Goal: Check status: Check status

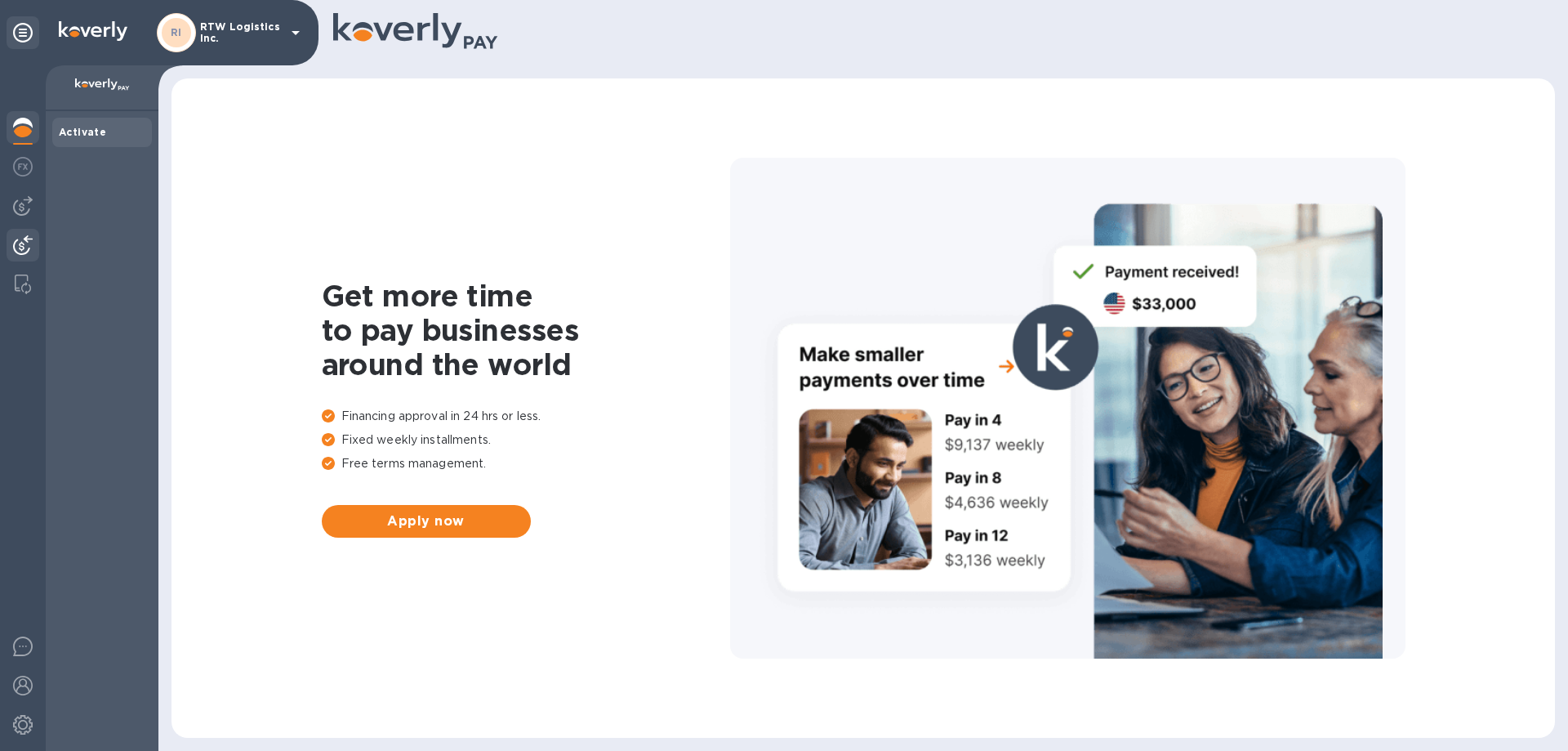
click at [14, 240] on img at bounding box center [23, 245] width 20 height 20
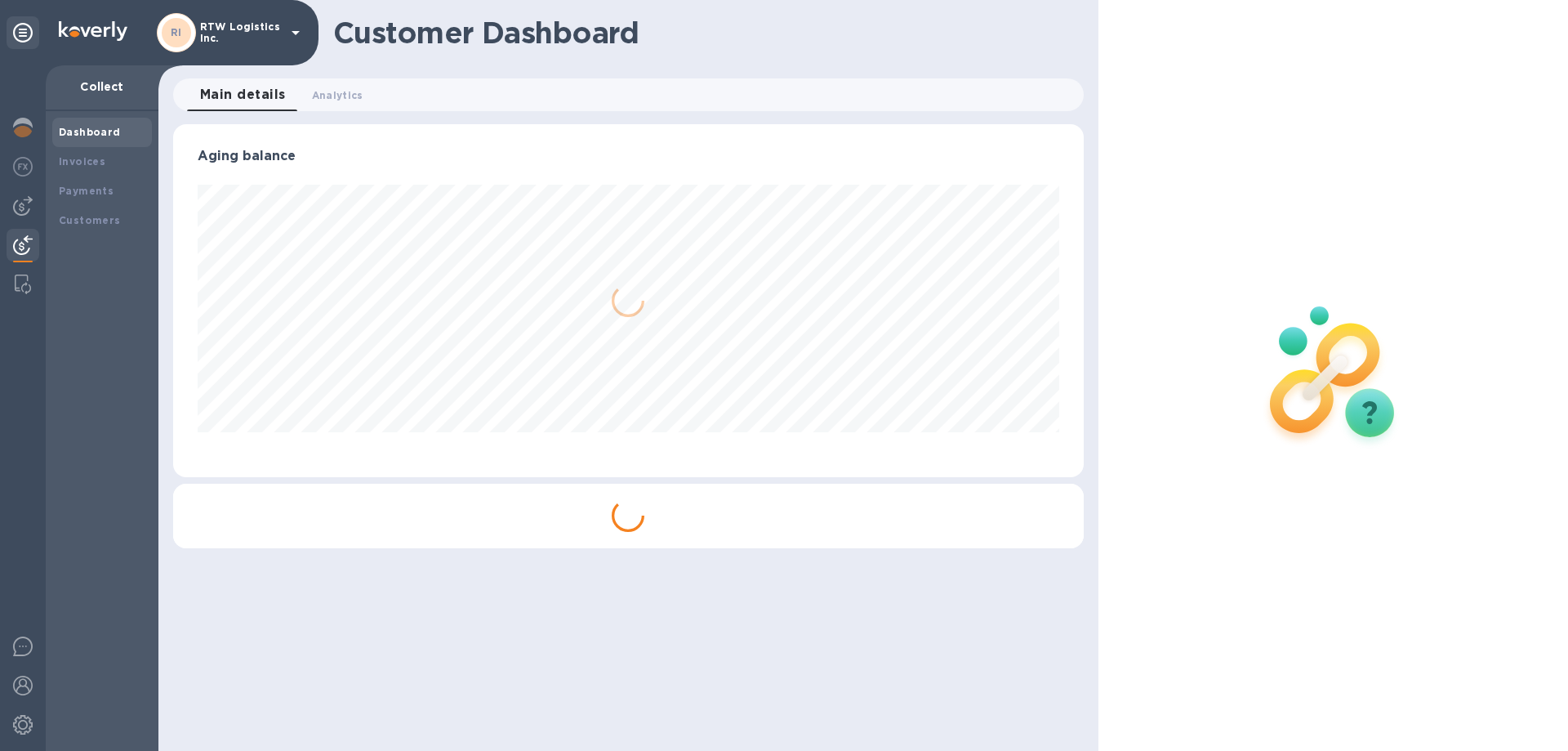
scroll to position [353, 910]
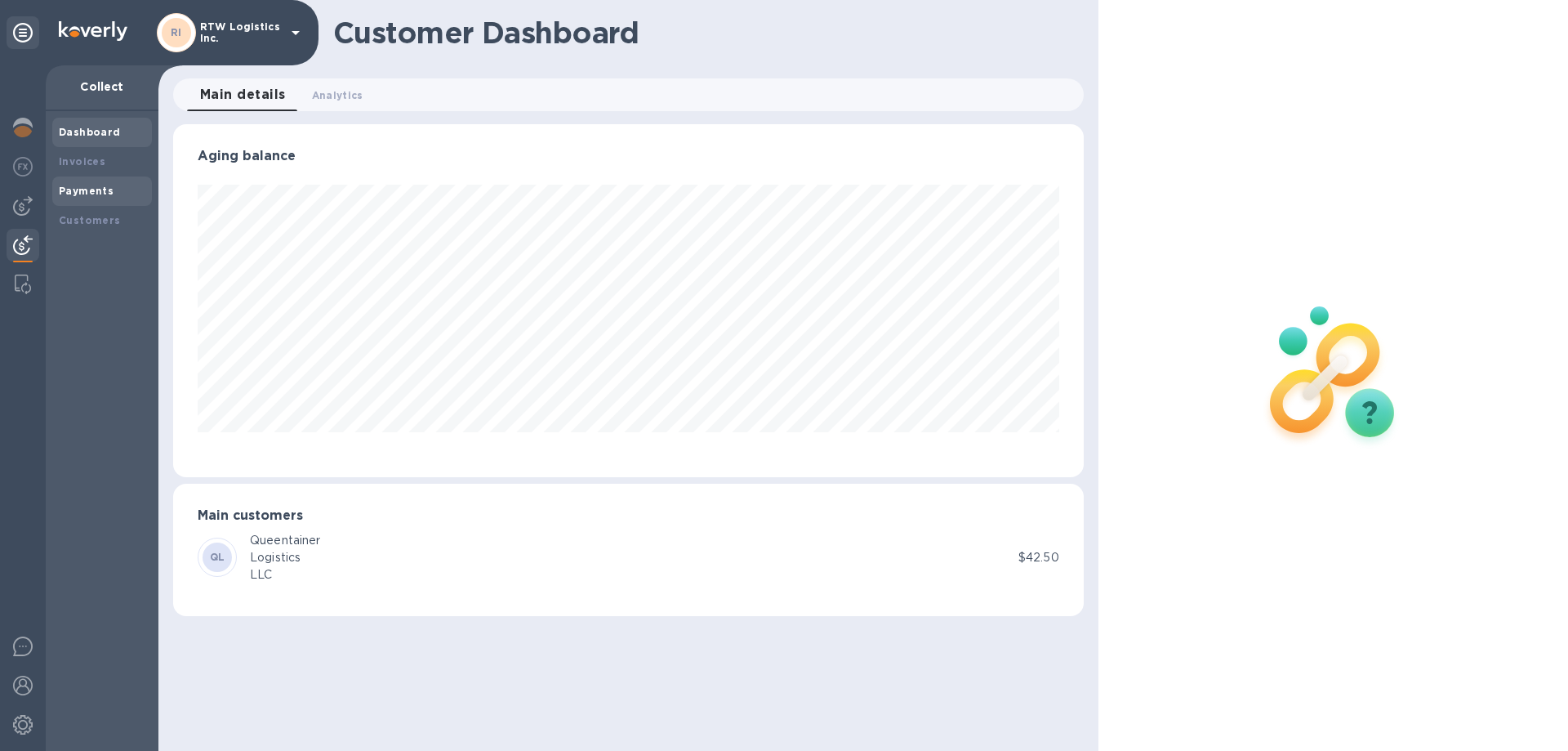
click at [92, 194] on b "Payments" at bounding box center [87, 190] width 55 height 12
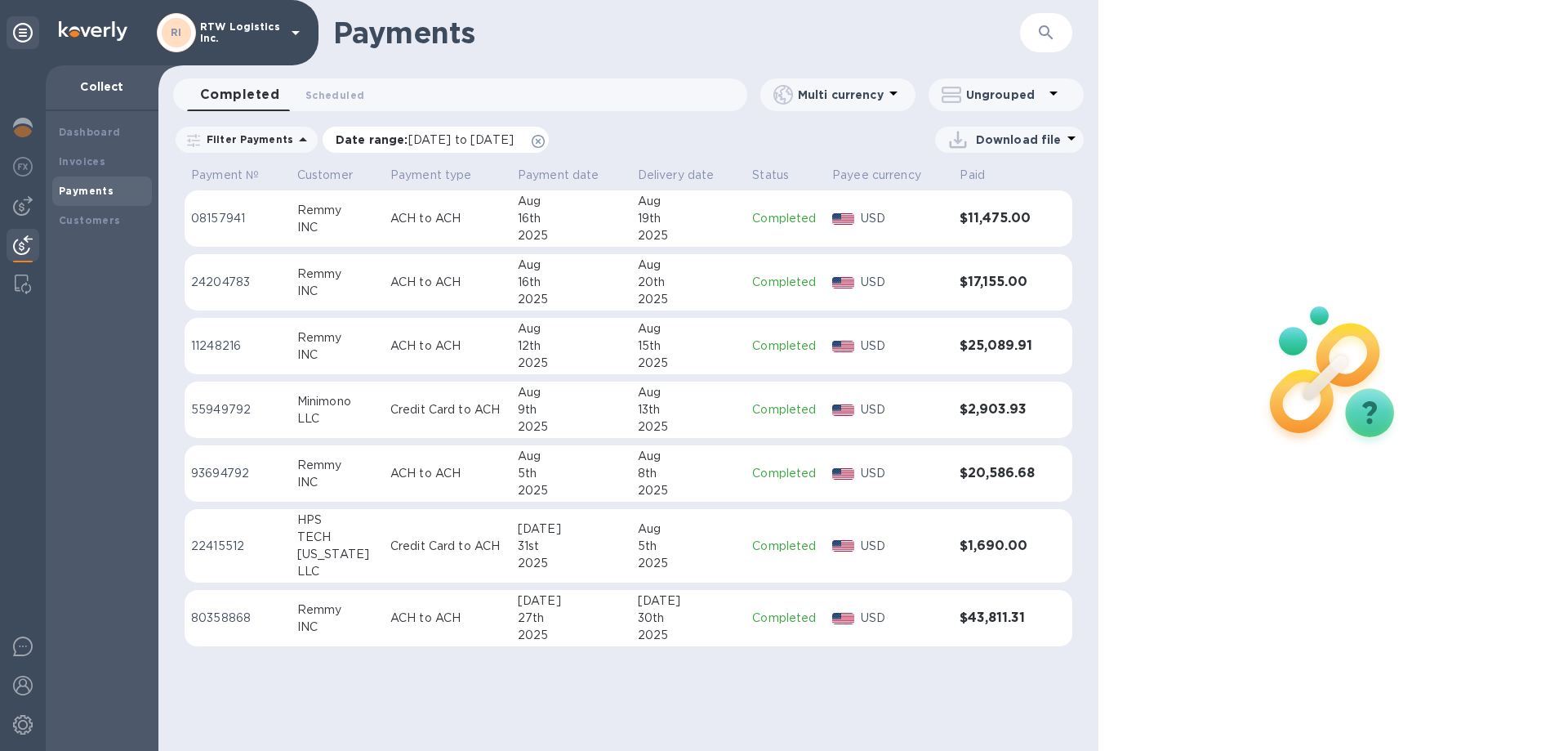
click at [545, 143] on icon at bounding box center [538, 141] width 13 height 13
